Goal: Transaction & Acquisition: Obtain resource

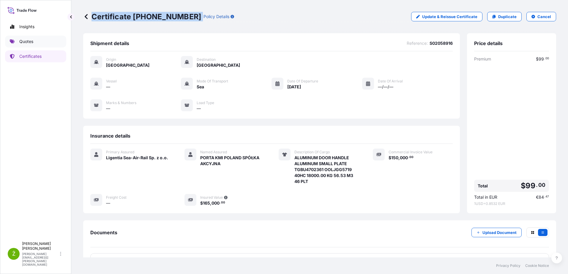
click at [16, 40] on link "Quotes" at bounding box center [35, 42] width 61 height 12
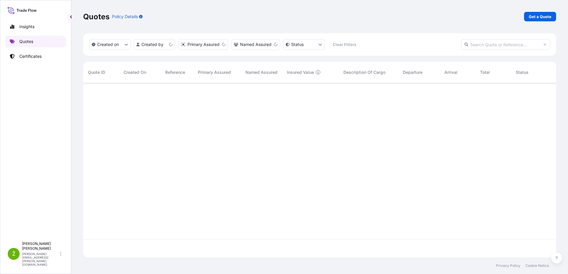
scroll to position [173, 468]
click at [549, 16] on p "Get a Quote" at bounding box center [539, 17] width 23 height 6
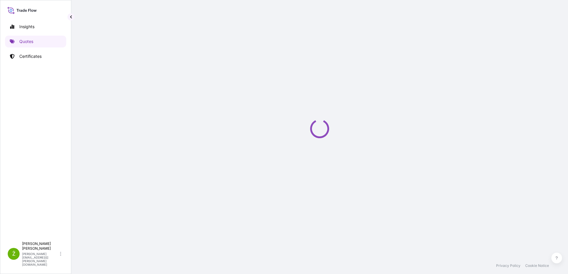
select select "Sea"
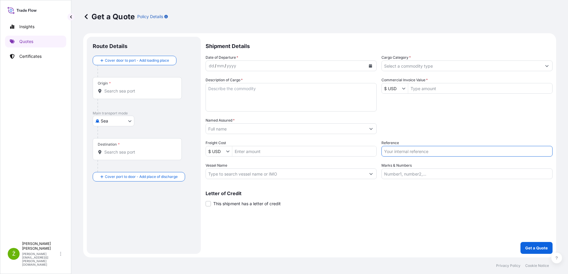
click at [446, 150] on input "Reference" at bounding box center [466, 151] width 171 height 11
paste input "S02052425"
type input "S02052425"
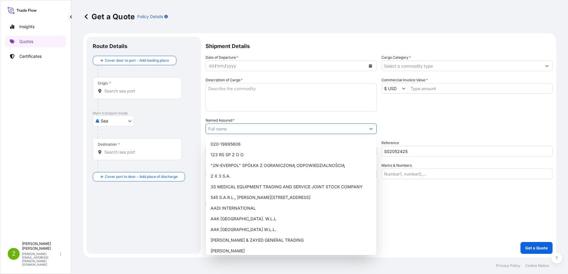
click at [282, 130] on input "Named Assured *" at bounding box center [286, 128] width 160 height 11
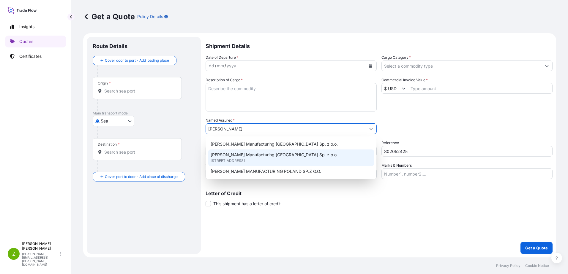
click at [245, 161] on span "[STREET_ADDRESS]" at bounding box center [227, 161] width 34 height 6
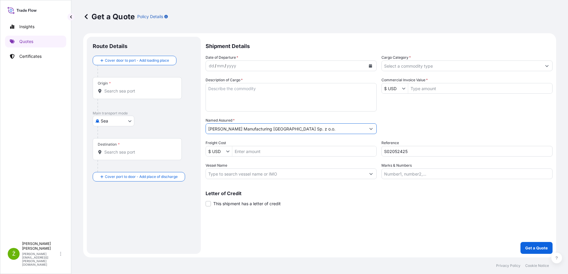
type input "[PERSON_NAME] Manufacturing [GEOGRAPHIC_DATA] Sp. z o.o."
click at [368, 69] on button "Calendar" at bounding box center [369, 65] width 9 height 9
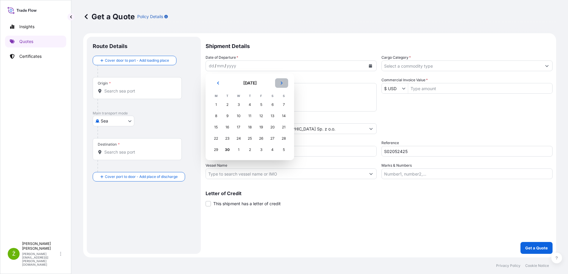
click at [282, 86] on button "Next" at bounding box center [281, 82] width 13 height 9
click at [286, 106] on div "5" at bounding box center [283, 104] width 11 height 11
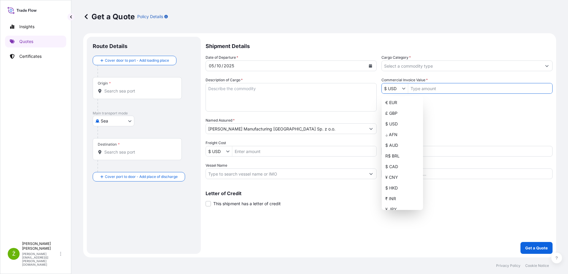
click at [401, 88] on input "$ USD" at bounding box center [391, 88] width 20 height 11
click at [401, 101] on div "€ EUR" at bounding box center [402, 102] width 39 height 11
type input "€ EUR"
click at [424, 88] on input "Commercial Invoice Value *" at bounding box center [480, 88] width 144 height 11
paste input "28 039,68"
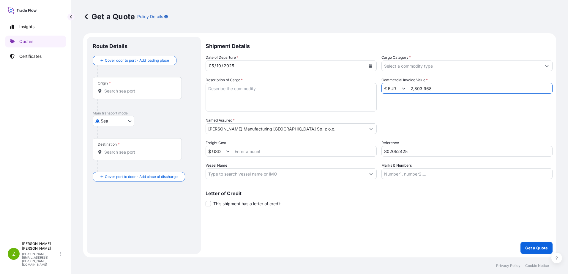
click at [411, 123] on div "Packing Category Type to search a container mode Please select a primary mode o…" at bounding box center [466, 126] width 171 height 17
drag, startPoint x: 432, startPoint y: 89, endPoint x: 384, endPoint y: 89, distance: 47.5
click at [384, 89] on div "€ EUR 2,803,968" at bounding box center [466, 88] width 171 height 11
paste input "8 039,"
click at [416, 90] on input "28 039,68" at bounding box center [480, 88] width 144 height 11
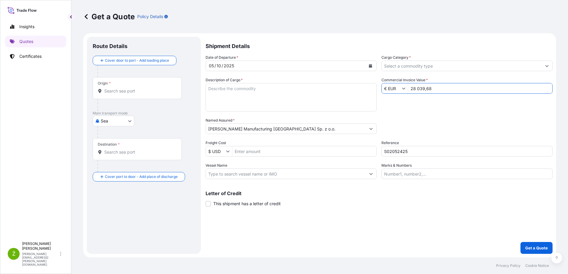
click at [418, 89] on input "28 039,68" at bounding box center [480, 88] width 144 height 11
click at [417, 89] on input "28 039,68" at bounding box center [480, 88] width 144 height 11
click at [425, 88] on input "28039,68" at bounding box center [480, 88] width 144 height 11
type input "28,039.68"
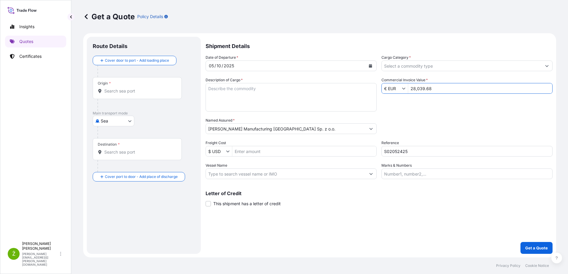
click at [308, 101] on textarea "Description of Cargo *" at bounding box center [290, 97] width 171 height 28
click at [440, 70] on input "Cargo Category *" at bounding box center [461, 66] width 160 height 11
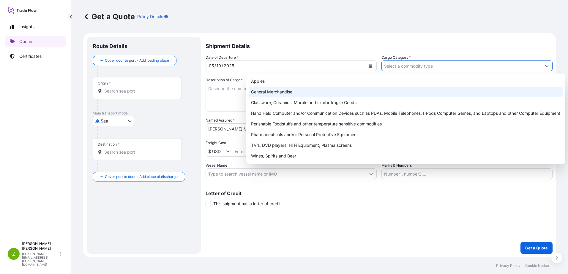
click at [336, 91] on div "General Merchandise" at bounding box center [405, 92] width 314 height 11
type input "General Merchandise"
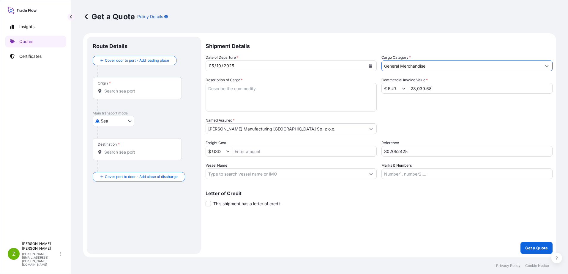
drag, startPoint x: 454, startPoint y: 128, endPoint x: 457, endPoint y: 130, distance: 3.4
click at [450, 127] on div "Packing Category Type to search a container mode Please select a primary mode o…" at bounding box center [466, 126] width 171 height 17
drag, startPoint x: 383, startPoint y: 89, endPoint x: 359, endPoint y: 89, distance: 24.3
click at [363, 89] on div "Date of Departure * [DATE] Cargo Category * General Merchandise Description of …" at bounding box center [378, 117] width 347 height 125
click at [430, 86] on input "28,039.68" at bounding box center [480, 88] width 144 height 11
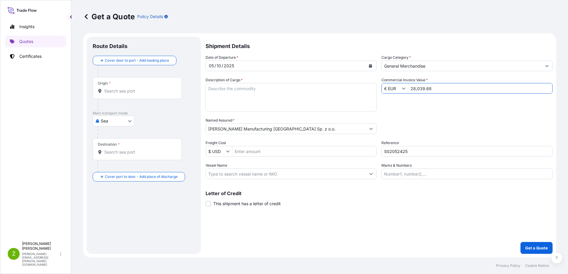
click at [425, 89] on input "28,039.68" at bounding box center [480, 88] width 144 height 11
drag, startPoint x: 434, startPoint y: 89, endPoint x: 354, endPoint y: 88, distance: 79.8
click at [354, 88] on div "Date of Departure * [DATE] Cargo Category * General Merchandise Description of …" at bounding box center [378, 117] width 347 height 125
click at [424, 89] on input "28,039.68" at bounding box center [480, 88] width 144 height 11
click at [418, 88] on input "28,039.68" at bounding box center [480, 88] width 144 height 11
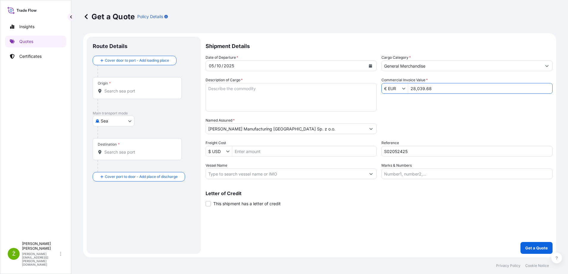
click at [417, 89] on input "28,039.68" at bounding box center [480, 88] width 144 height 11
click at [423, 89] on input "28039.68" at bounding box center [480, 88] width 144 height 11
click at [434, 153] on input "S02052425" at bounding box center [466, 151] width 171 height 11
drag, startPoint x: 447, startPoint y: 93, endPoint x: 379, endPoint y: 93, distance: 67.4
click at [388, 93] on div "€ EUR 2,803,968" at bounding box center [466, 88] width 171 height 11
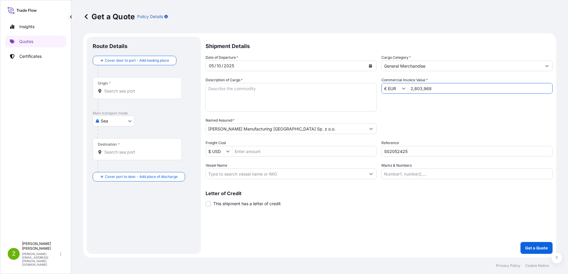
paste input "8,039."
click at [426, 89] on input "28,039.68" at bounding box center [480, 88] width 144 height 11
click at [417, 91] on input "28,039.68" at bounding box center [480, 88] width 144 height 11
type input "28,039.68"
click at [430, 69] on input "General Merchandise" at bounding box center [461, 66] width 160 height 11
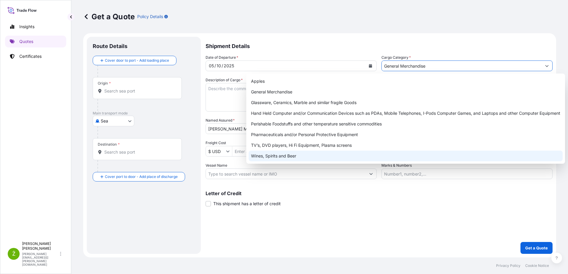
click at [441, 185] on div "Letter of Credit This shipment has a letter of credit Letter of credit * Letter…" at bounding box center [378, 195] width 347 height 23
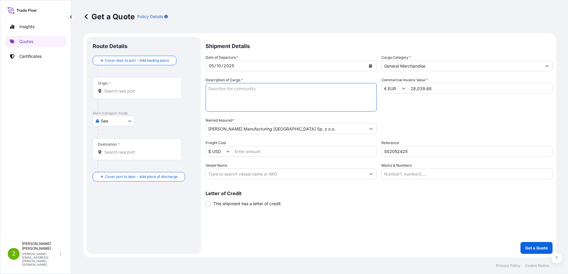
click at [262, 93] on textarea "Description of Cargo *" at bounding box center [290, 97] width 171 height 28
click at [284, 89] on textarea "Description of Cargo *" at bounding box center [290, 97] width 171 height 28
paste textarea "VALVE PLATE"
type textarea "VALVE PLATE"
click at [157, 90] on input "Origin *" at bounding box center [139, 91] width 70 height 6
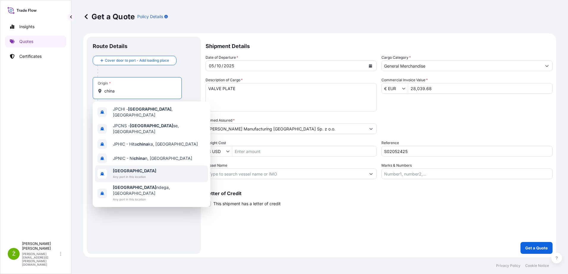
click at [126, 166] on div "[GEOGRAPHIC_DATA] Any port in this location" at bounding box center [151, 174] width 113 height 17
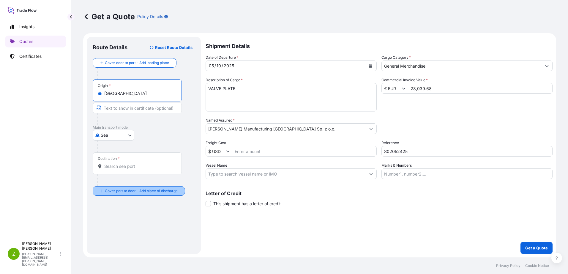
type input "[GEOGRAPHIC_DATA]"
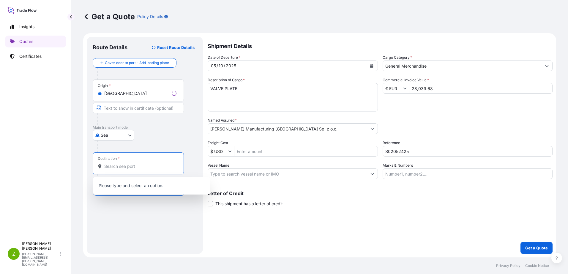
click at [117, 164] on input "Destination *" at bounding box center [140, 167] width 72 height 6
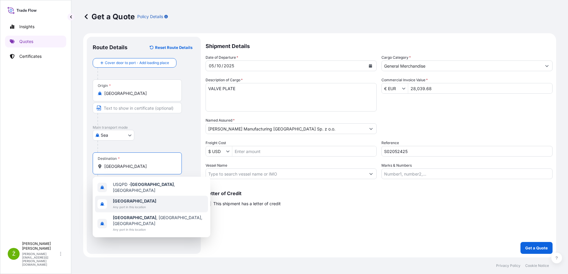
click at [153, 205] on div "[GEOGRAPHIC_DATA] Any port in this location" at bounding box center [151, 204] width 113 height 17
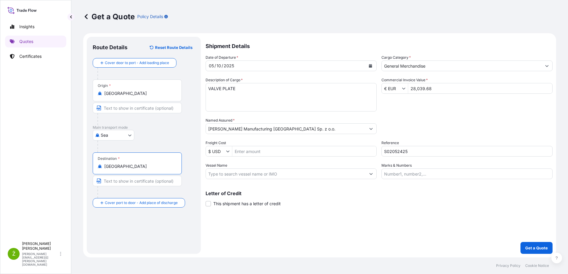
type input "[GEOGRAPHIC_DATA]"
click at [223, 96] on textarea "VALVE PLATE" at bounding box center [290, 97] width 171 height 28
click at [239, 96] on textarea "VALVE PLATE" at bounding box center [290, 97] width 171 height 28
paste textarea "CSLU2060491 OOLKPH5805 20GP 8400.00 KG 7.09 M3 12 PLT"
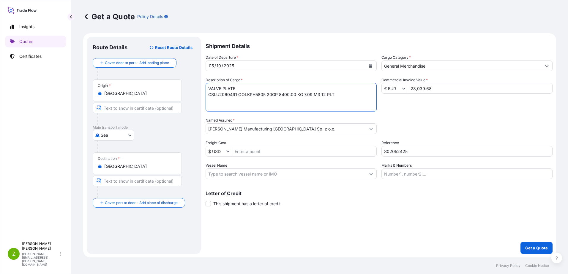
type textarea "VALVE PLATE CSLU2060491 OOLKPH5805 20GP 8400.00 KG 7.09 M3 12 PLT"
click at [538, 248] on p "Get a Quote" at bounding box center [536, 248] width 23 height 6
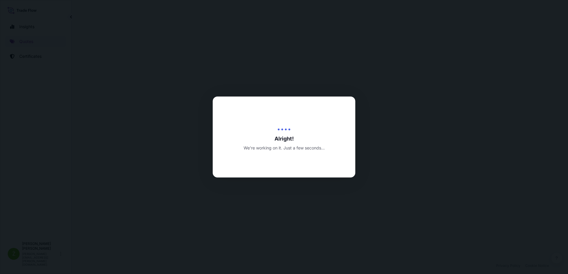
select select "Sea"
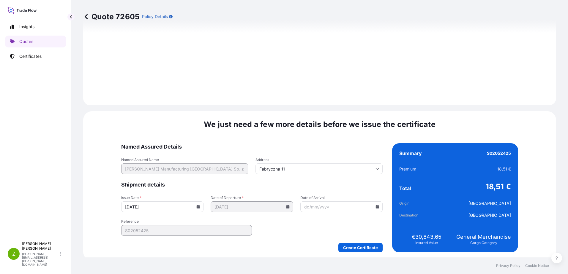
scroll to position [619, 0]
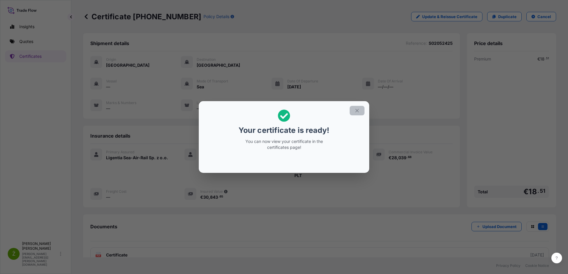
click at [357, 114] on button "button" at bounding box center [356, 110] width 15 height 9
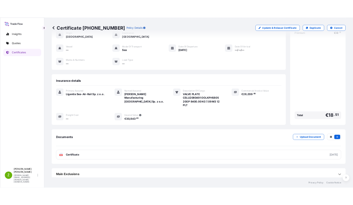
scroll to position [39, 0]
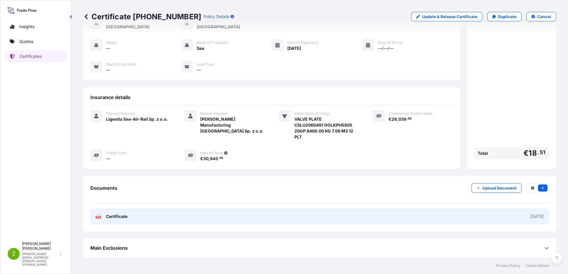
click at [130, 215] on link "PDF Certificate [DATE]" at bounding box center [319, 216] width 458 height 15
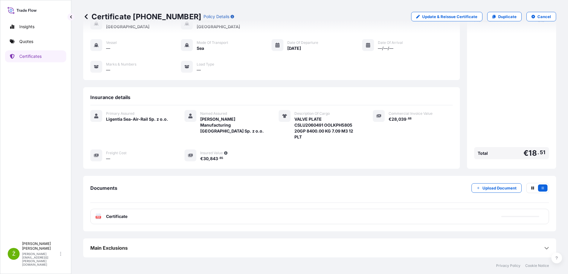
click at [114, 14] on p "Certificate [PHONE_NUMBER]" at bounding box center [142, 16] width 118 height 9
copy p "Certificate [PHONE_NUMBER]"
